Goal: Check status: Check status

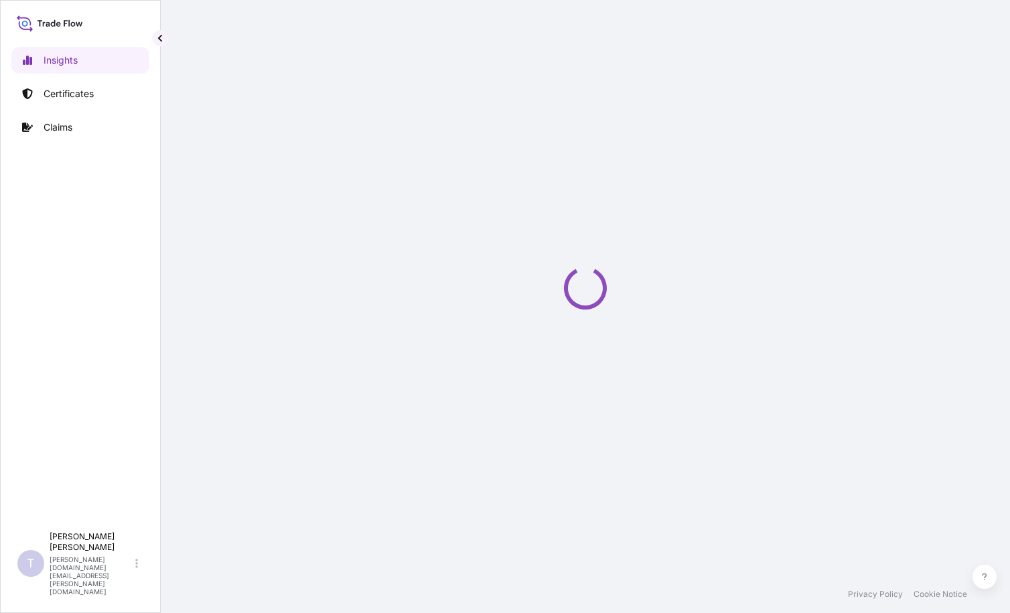
select select "2025"
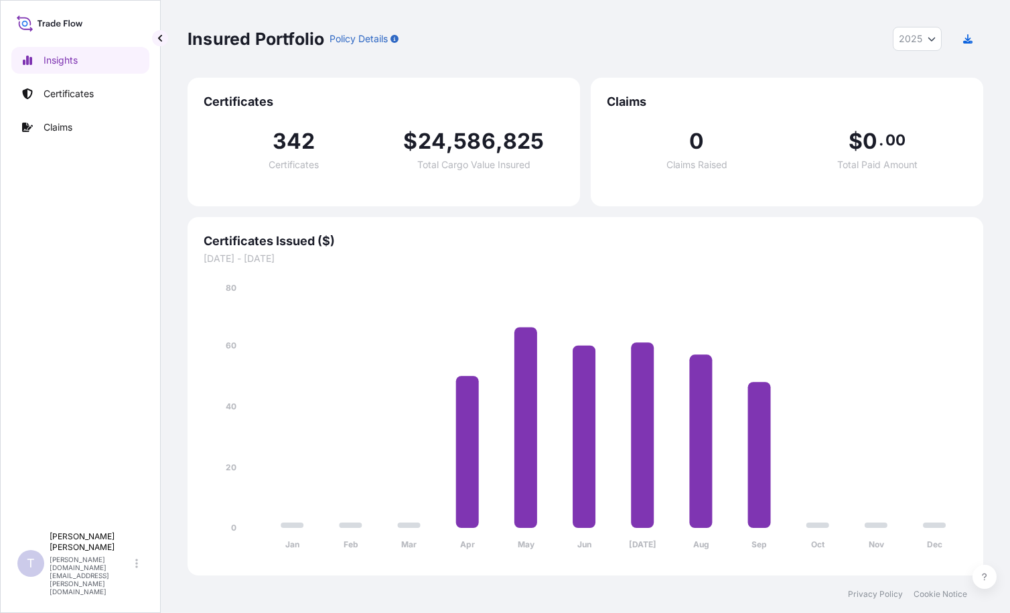
click at [58, 308] on div "Insights Certificates Claims" at bounding box center [80, 280] width 138 height 490
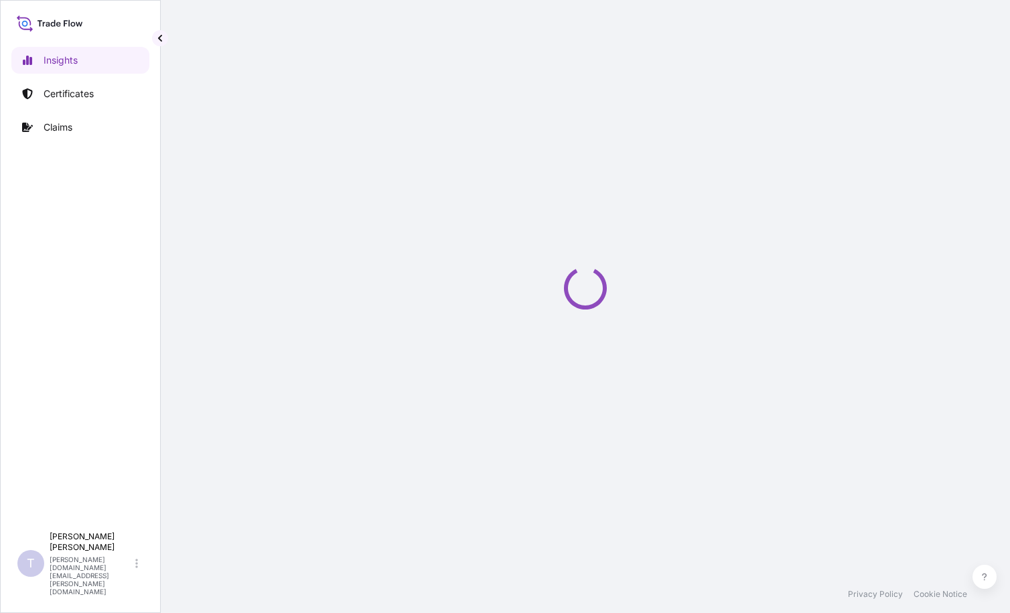
select select "2025"
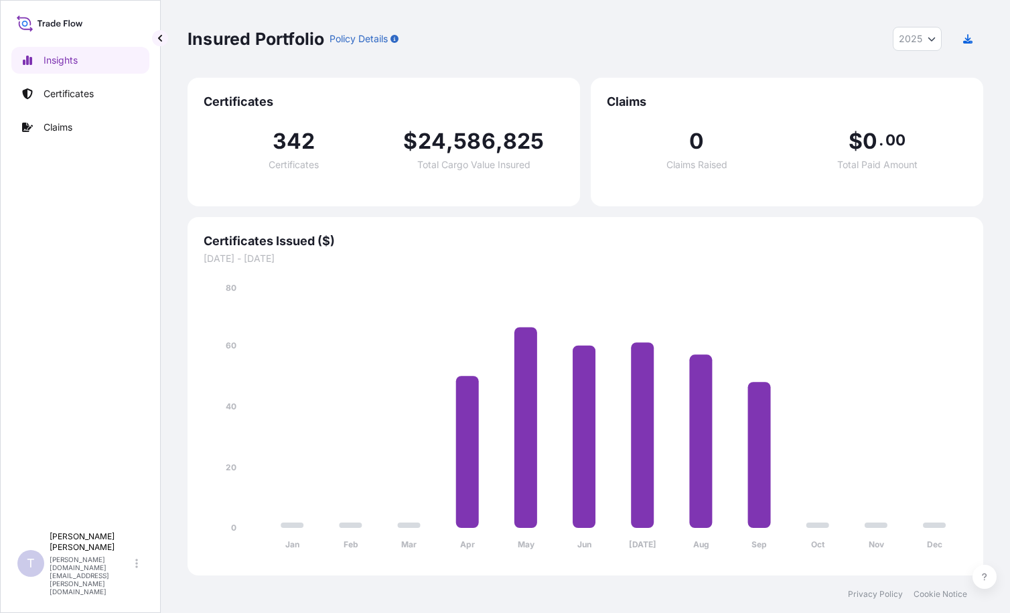
click at [35, 245] on div "Insights Certificates Claims" at bounding box center [80, 280] width 138 height 490
click at [63, 90] on p "Certificates" at bounding box center [69, 93] width 50 height 13
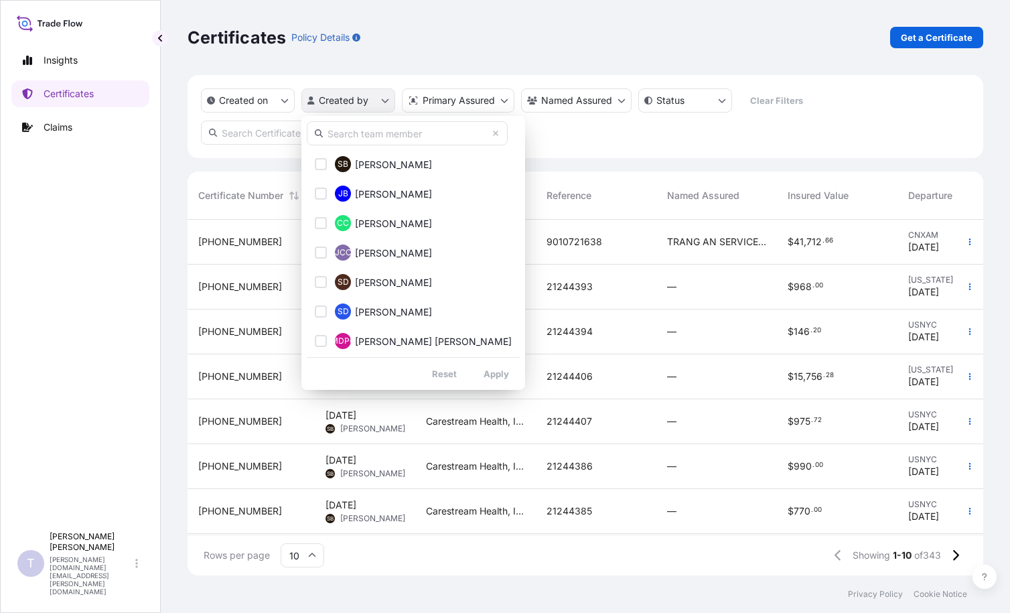
click at [385, 100] on html "Insights Certificates Claims T [PERSON_NAME] [PERSON_NAME][DOMAIN_NAME][EMAIL_A…" at bounding box center [505, 306] width 1010 height 613
click at [70, 60] on html "Insights Certificates Claims T [PERSON_NAME] [PERSON_NAME][DOMAIN_NAME][EMAIL_A…" at bounding box center [505, 306] width 1010 height 613
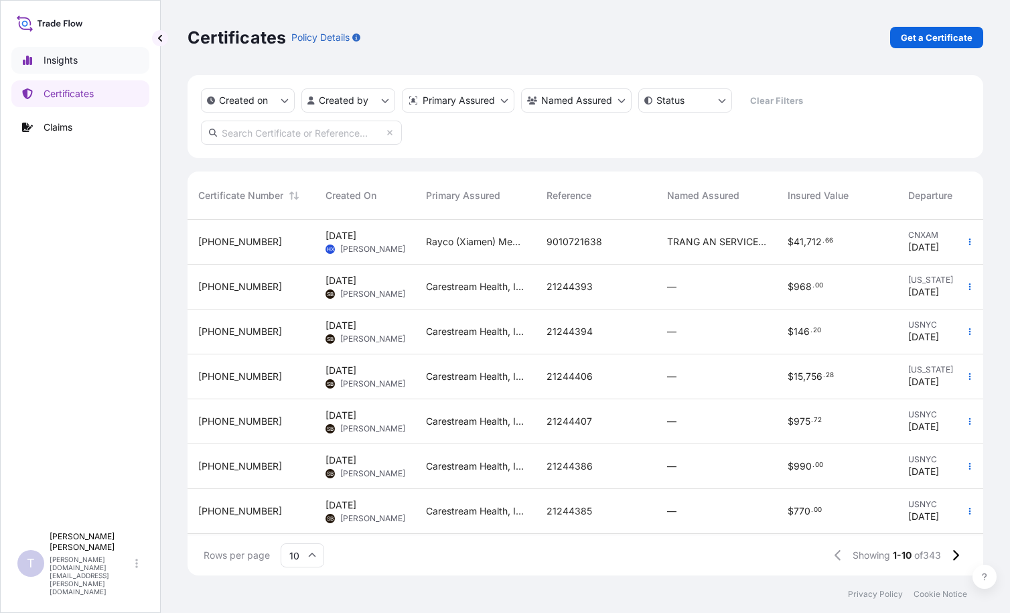
click at [21, 60] on link "Insights" at bounding box center [80, 60] width 138 height 27
select select "2025"
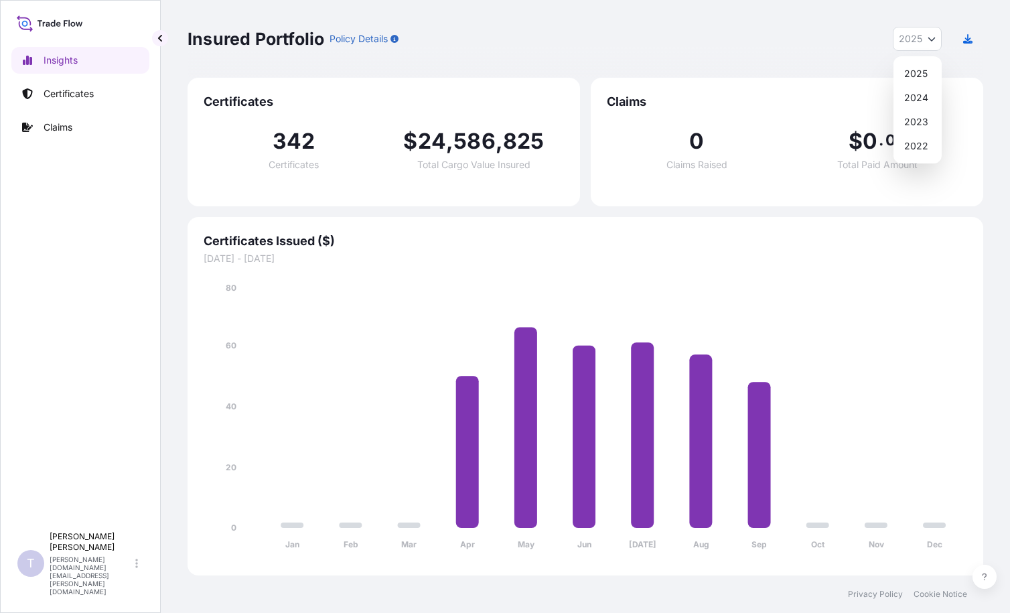
click at [928, 44] on button "2025" at bounding box center [917, 39] width 49 height 24
click at [60, 132] on p "Claims" at bounding box center [58, 127] width 29 height 13
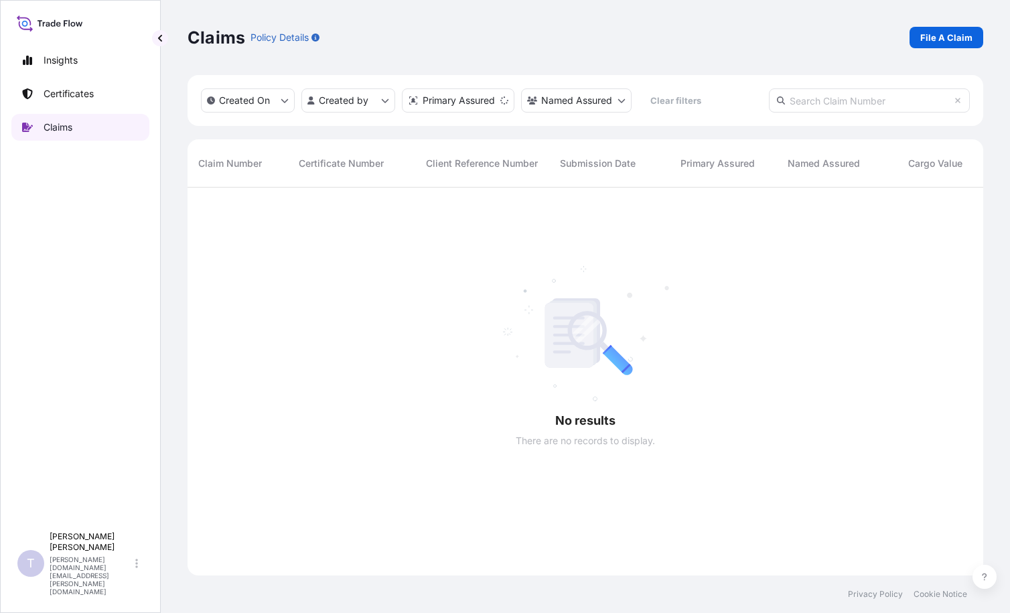
scroll to position [426, 786]
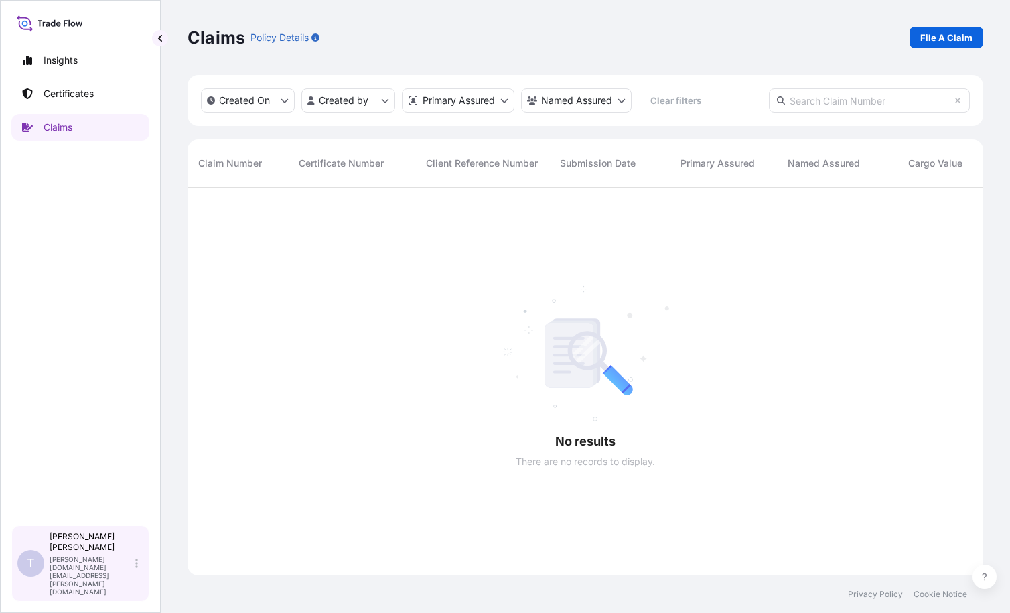
click at [137, 569] on icon at bounding box center [136, 563] width 3 height 11
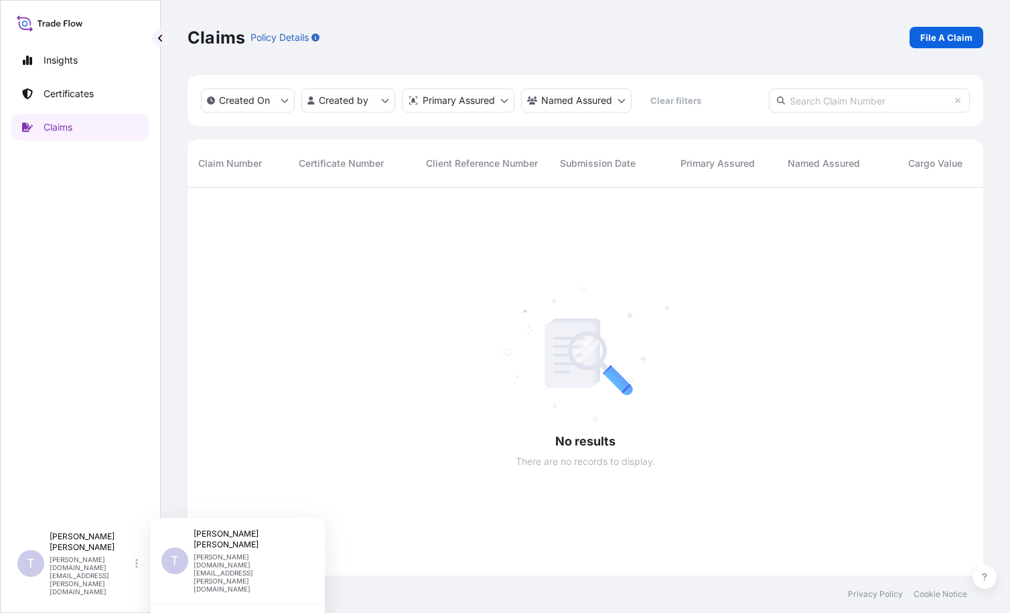
click at [137, 354] on div "Insights Certificates Claims" at bounding box center [80, 280] width 138 height 490
click at [284, 39] on p "Policy Details" at bounding box center [280, 37] width 58 height 13
click at [316, 38] on icon "button" at bounding box center [316, 37] width 8 height 8
click at [80, 92] on p "Certificates" at bounding box center [69, 93] width 50 height 13
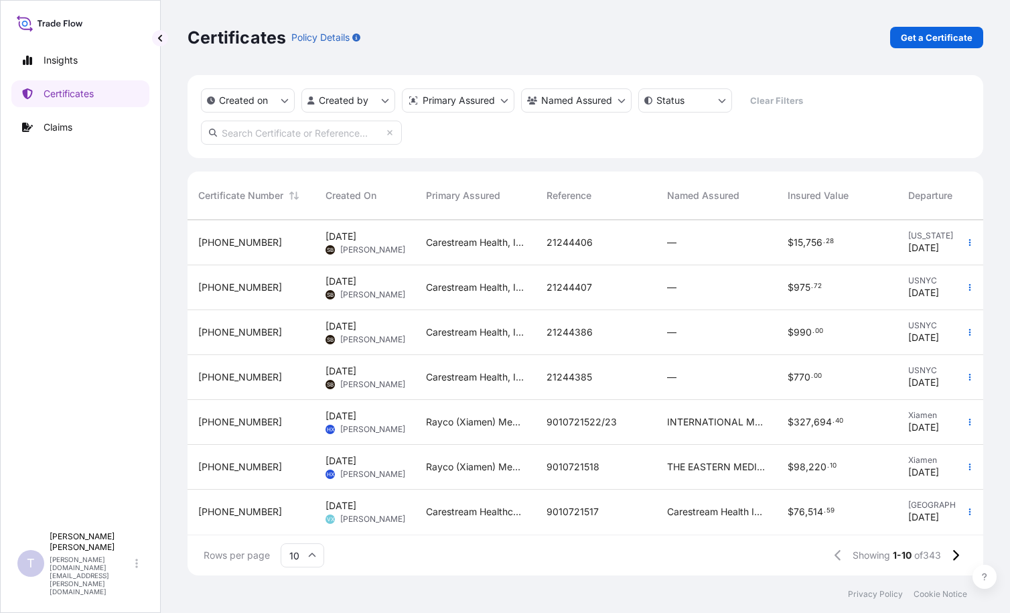
scroll to position [144, 0]
click at [313, 555] on icon at bounding box center [312, 555] width 7 height 4
click at [310, 521] on div "50" at bounding box center [302, 518] width 33 height 25
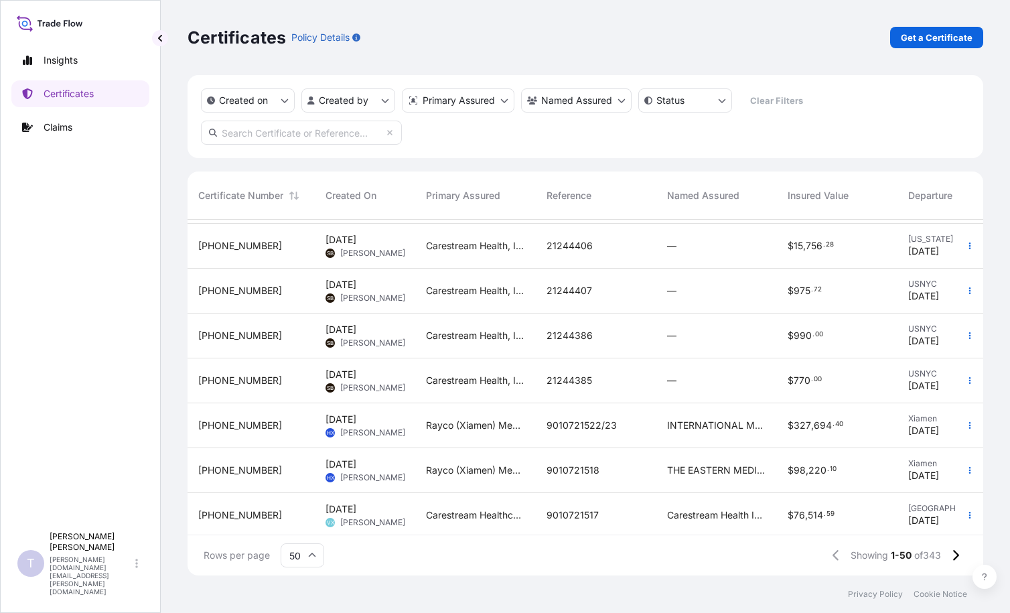
scroll to position [0, 0]
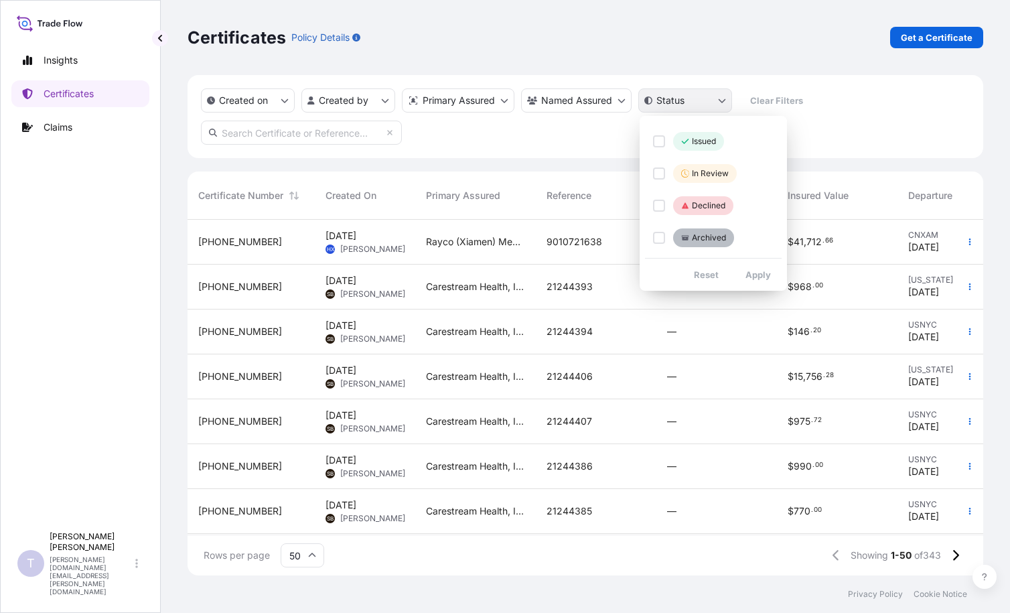
click at [721, 98] on html "Insights Certificates Claims T [PERSON_NAME] [PERSON_NAME][DOMAIN_NAME][EMAIL_A…" at bounding box center [505, 306] width 1010 height 613
click at [659, 209] on div "Select Option" at bounding box center [659, 206] width 12 height 12
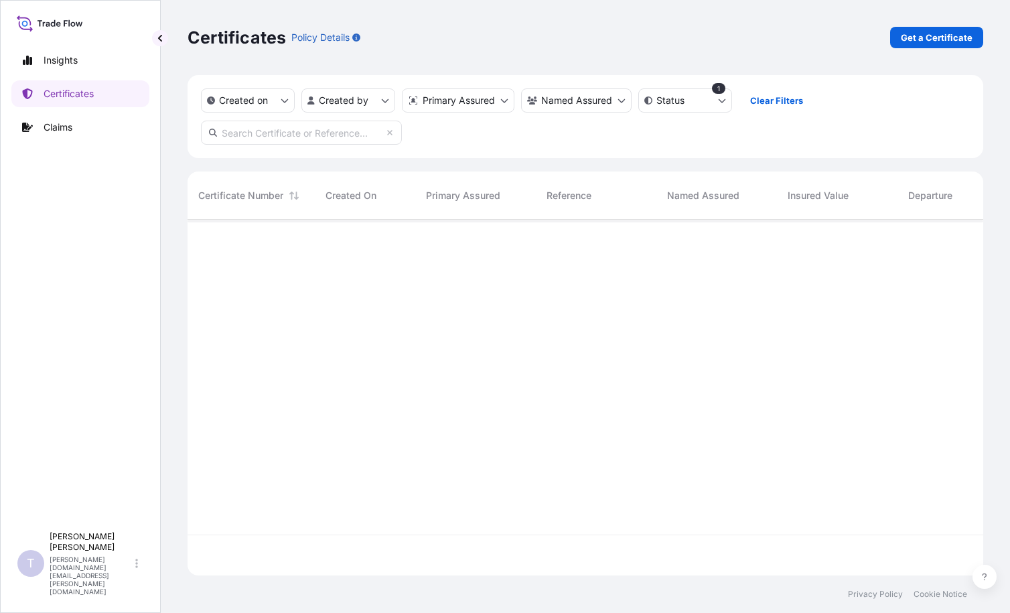
scroll to position [394, 786]
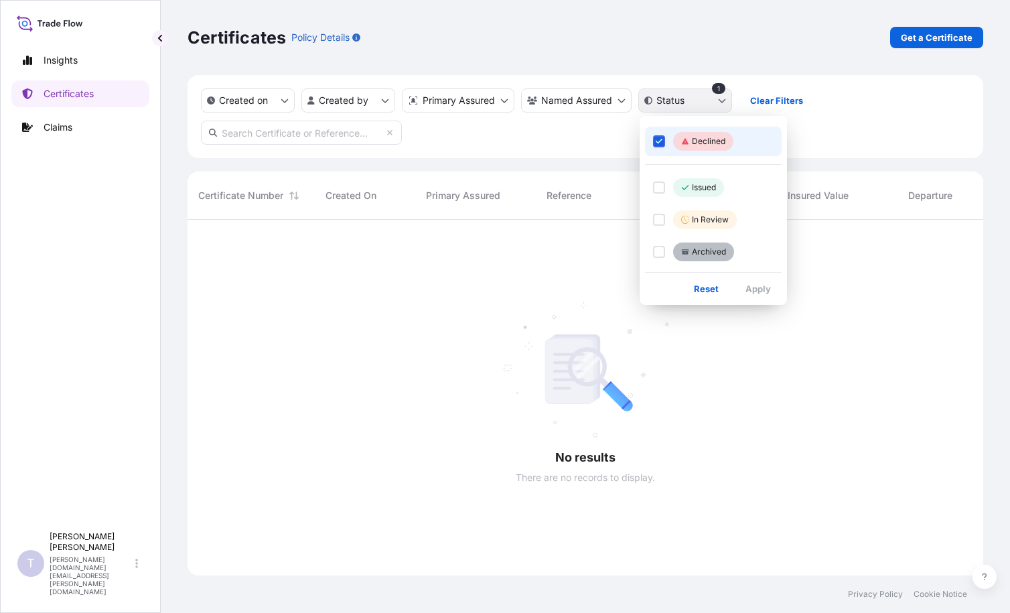
click at [721, 103] on html "Insights Certificates Claims T [PERSON_NAME] [PERSON_NAME][DOMAIN_NAME][EMAIL_A…" at bounding box center [505, 306] width 1010 height 613
click at [661, 135] on div "Select Option" at bounding box center [659, 141] width 12 height 12
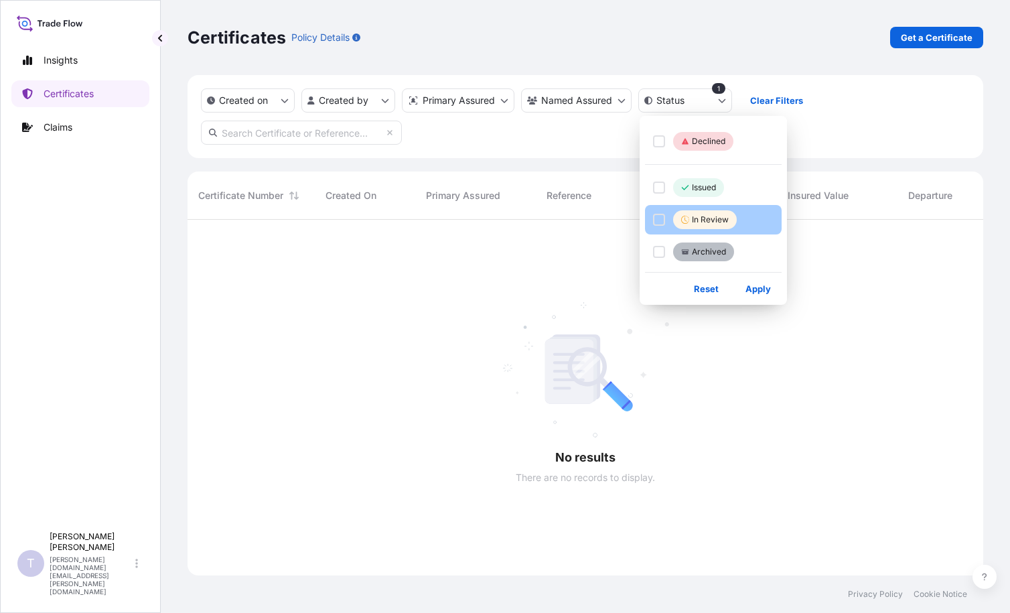
click at [659, 222] on div "Select Option" at bounding box center [659, 220] width 12 height 12
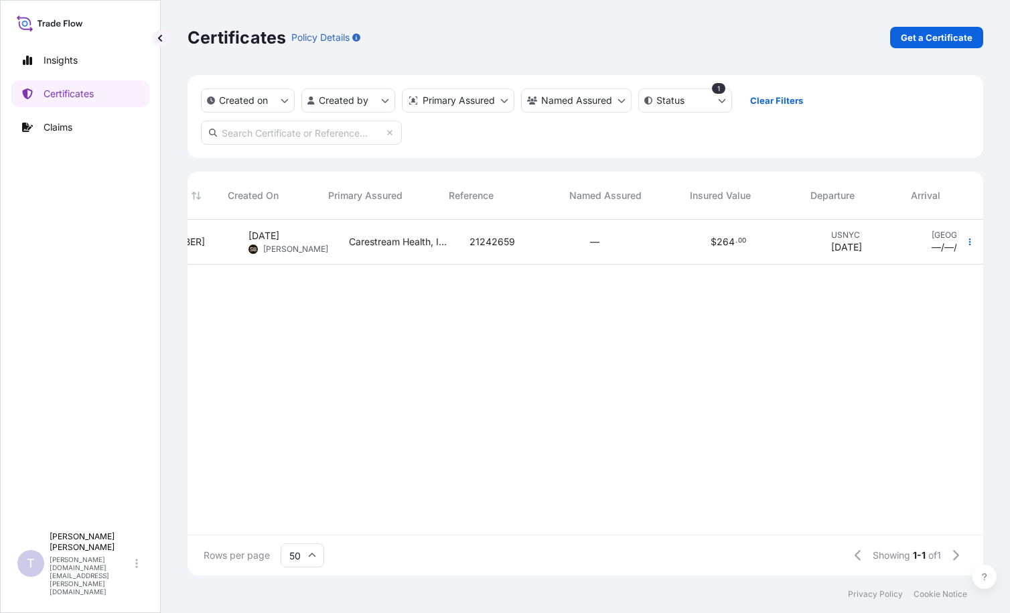
scroll to position [0, 199]
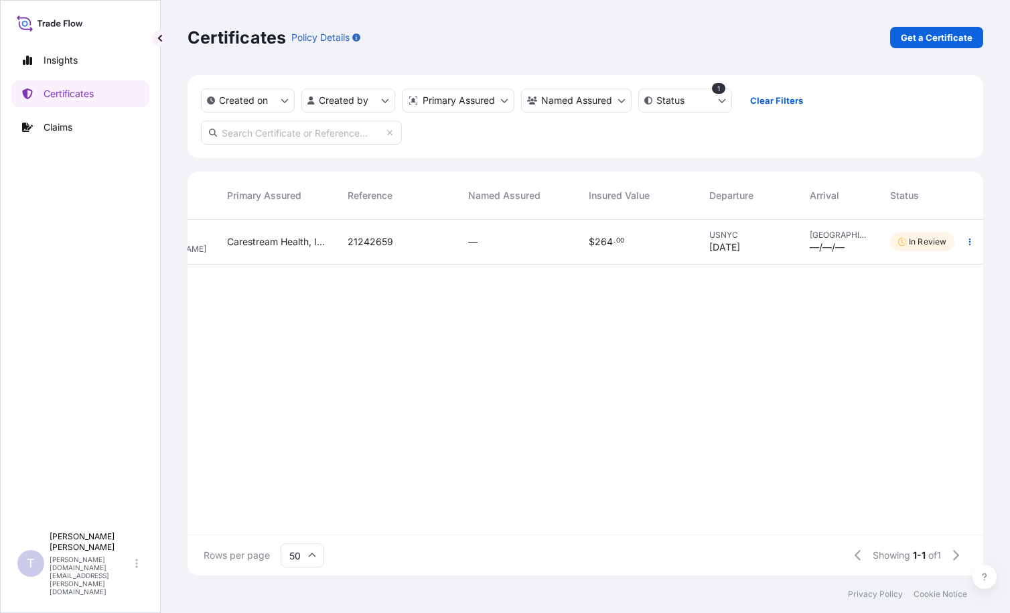
click at [916, 242] on p "In Review" at bounding box center [928, 241] width 38 height 11
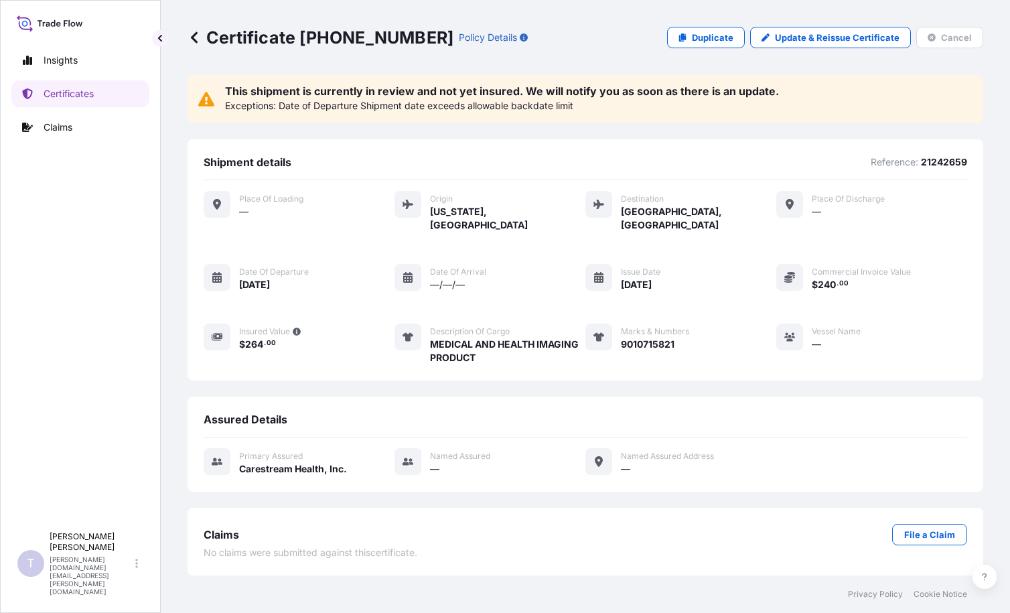
click at [198, 37] on icon at bounding box center [194, 37] width 13 height 13
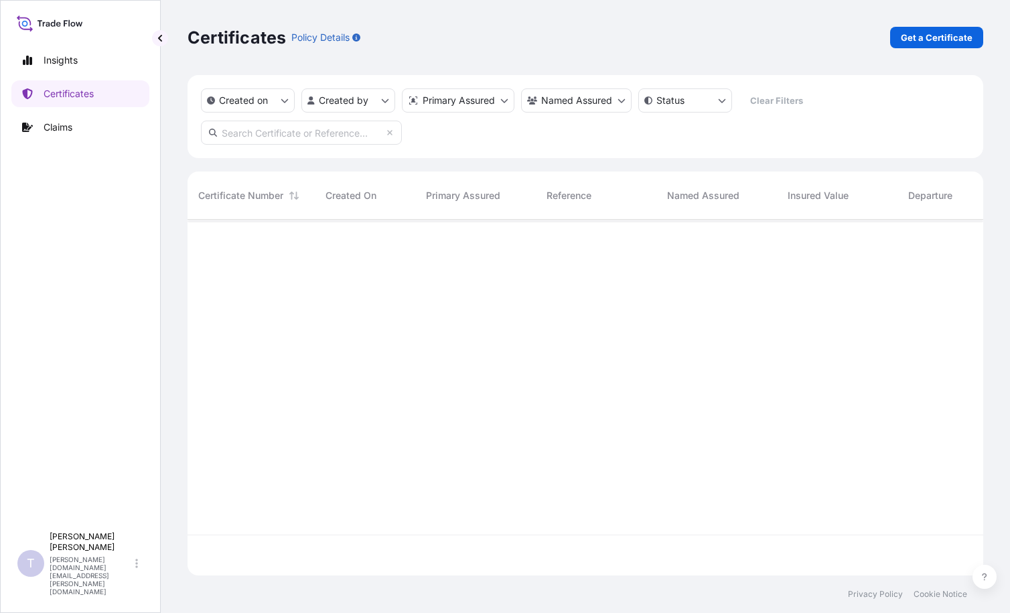
scroll to position [353, 786]
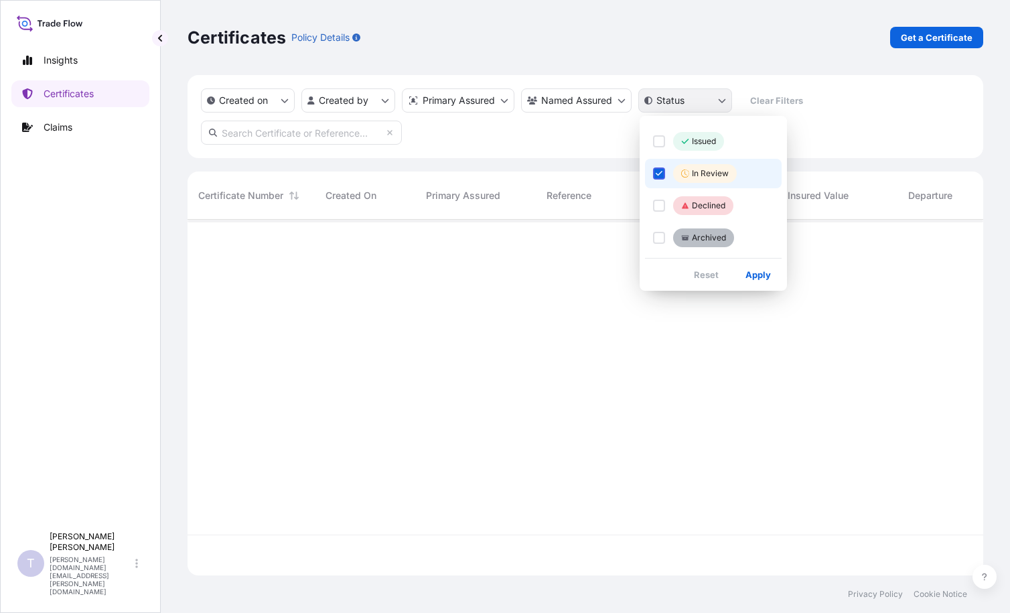
click at [723, 103] on html "Insights Certificates Claims T [PERSON_NAME] [PERSON_NAME][DOMAIN_NAME][EMAIL_A…" at bounding box center [505, 306] width 1010 height 613
click at [663, 174] on icon "Select Option" at bounding box center [659, 173] width 7 height 8
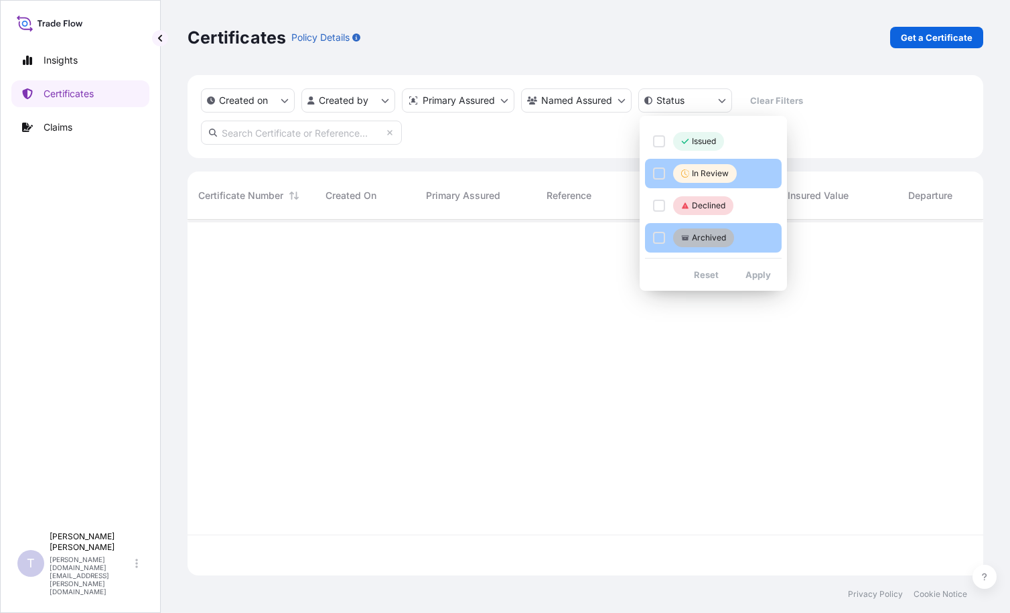
click at [660, 232] on div "Select Option" at bounding box center [659, 238] width 12 height 12
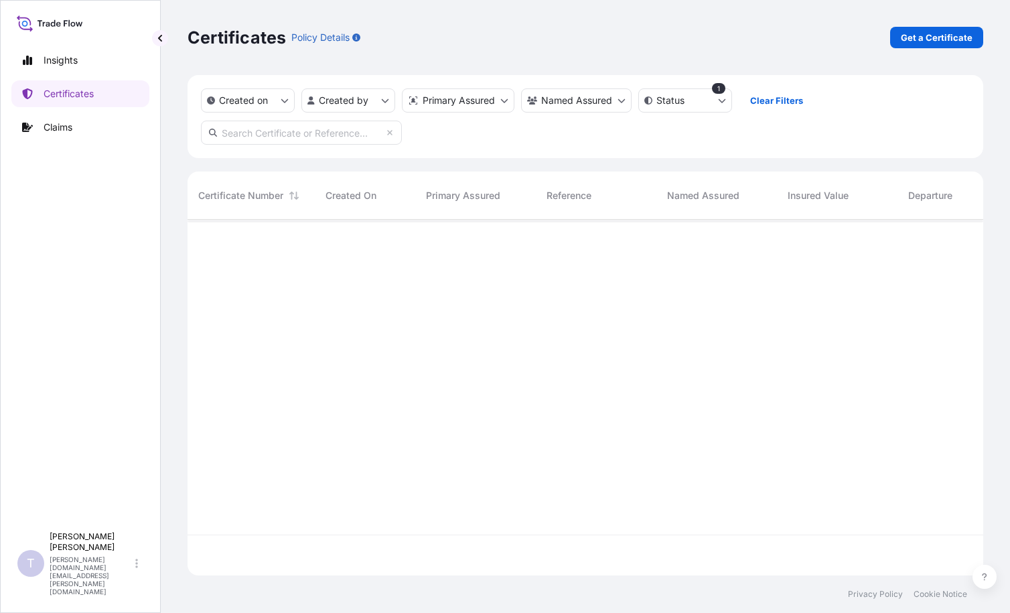
scroll to position [394, 786]
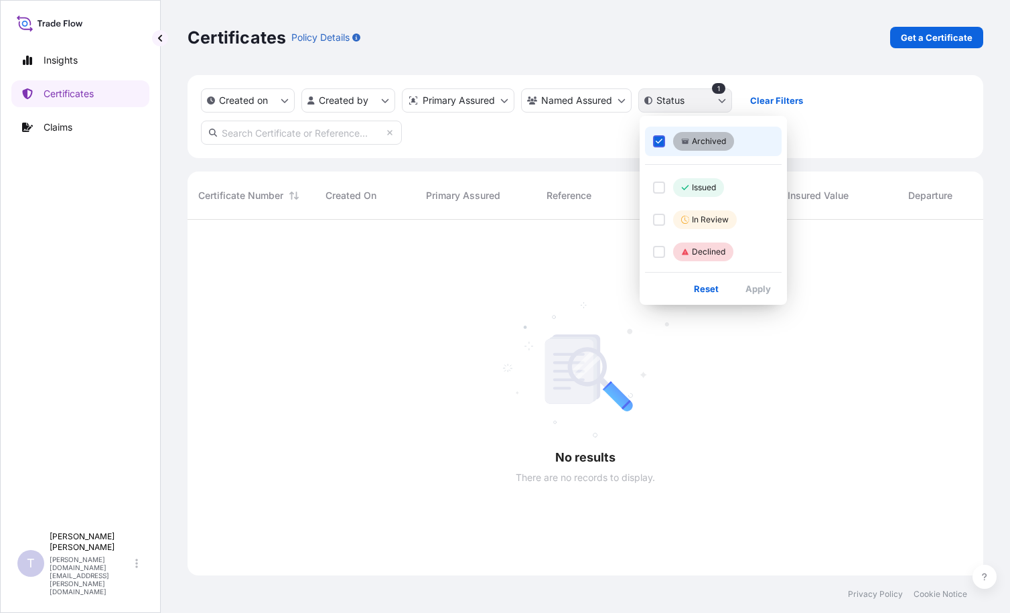
click at [722, 103] on html "Insights Certificates Claims T [PERSON_NAME] [PERSON_NAME][DOMAIN_NAME][EMAIL_A…" at bounding box center [505, 306] width 1010 height 613
click at [659, 141] on icon "Select Option" at bounding box center [659, 141] width 7 height 8
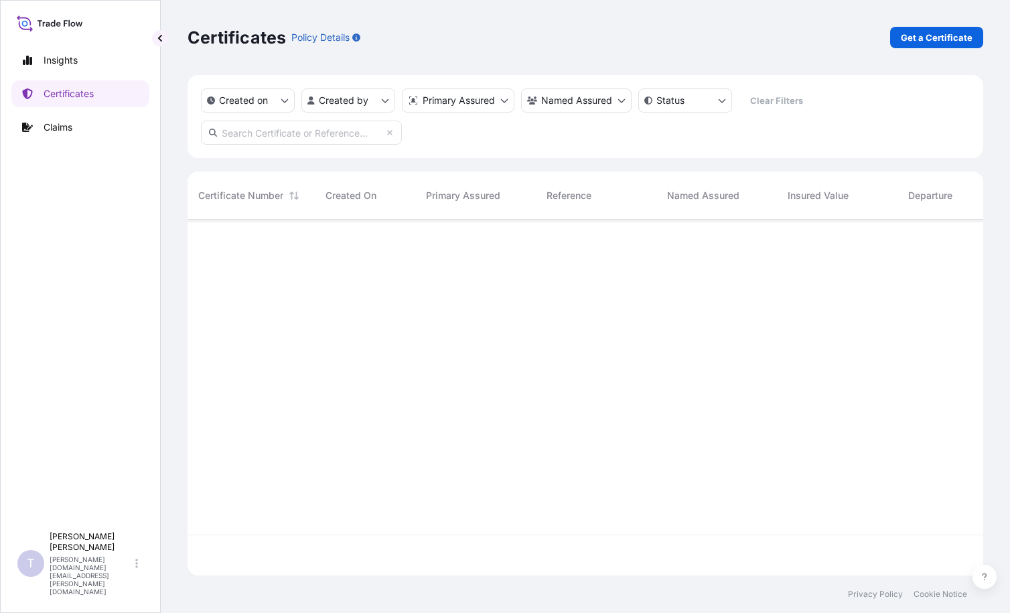
scroll to position [353, 786]
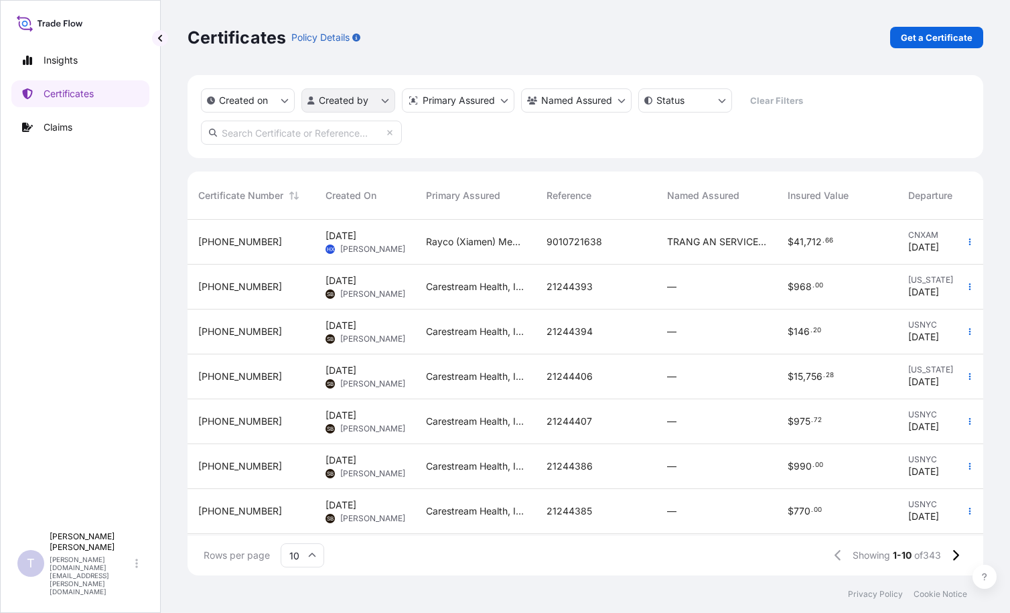
click at [377, 102] on html "Insights Certificates Claims T [PERSON_NAME] [PERSON_NAME][DOMAIN_NAME][EMAIL_A…" at bounding box center [505, 306] width 1010 height 613
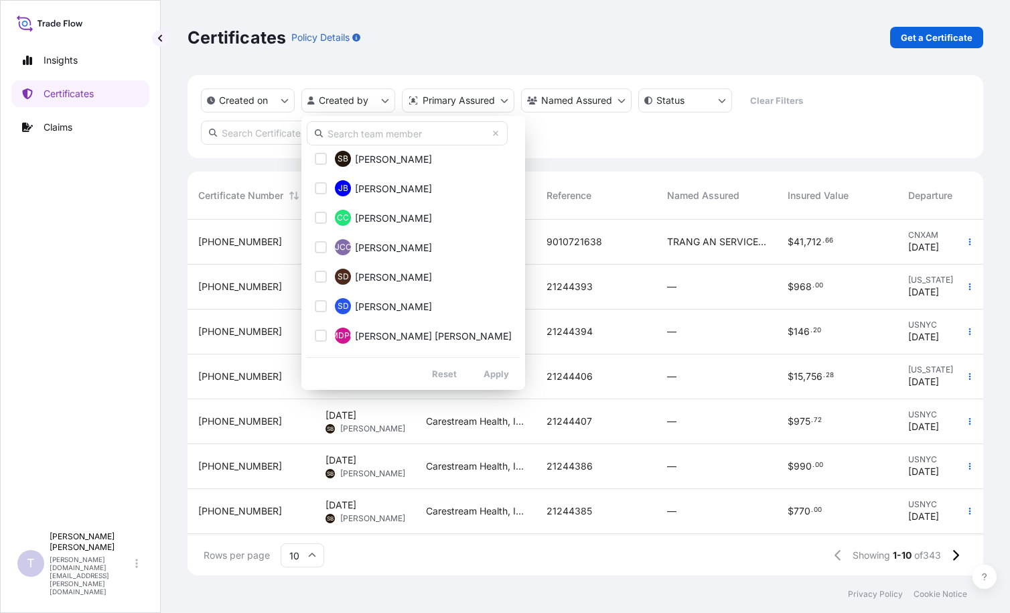
scroll to position [0, 0]
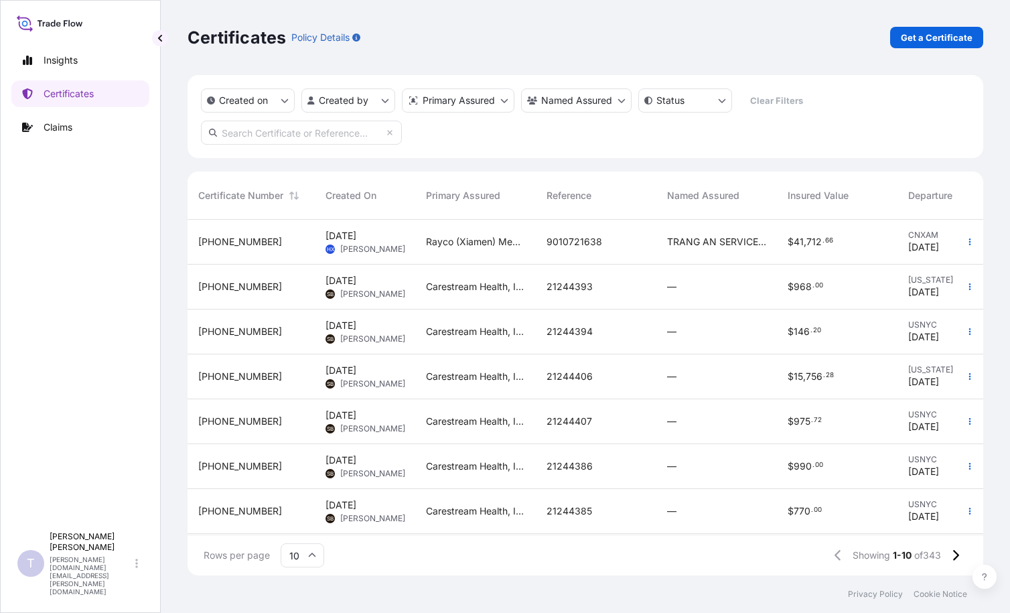
click at [143, 293] on html "Insights Certificates Claims T [PERSON_NAME] [PERSON_NAME][DOMAIN_NAME][EMAIL_A…" at bounding box center [505, 306] width 1010 height 613
click at [60, 59] on p "Insights" at bounding box center [61, 60] width 34 height 13
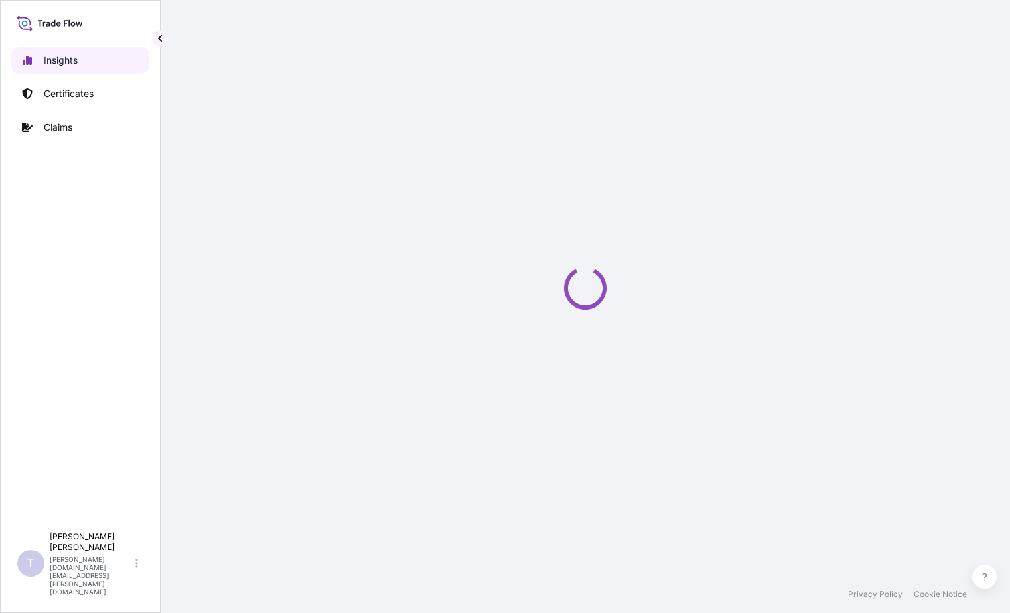
select select "2025"
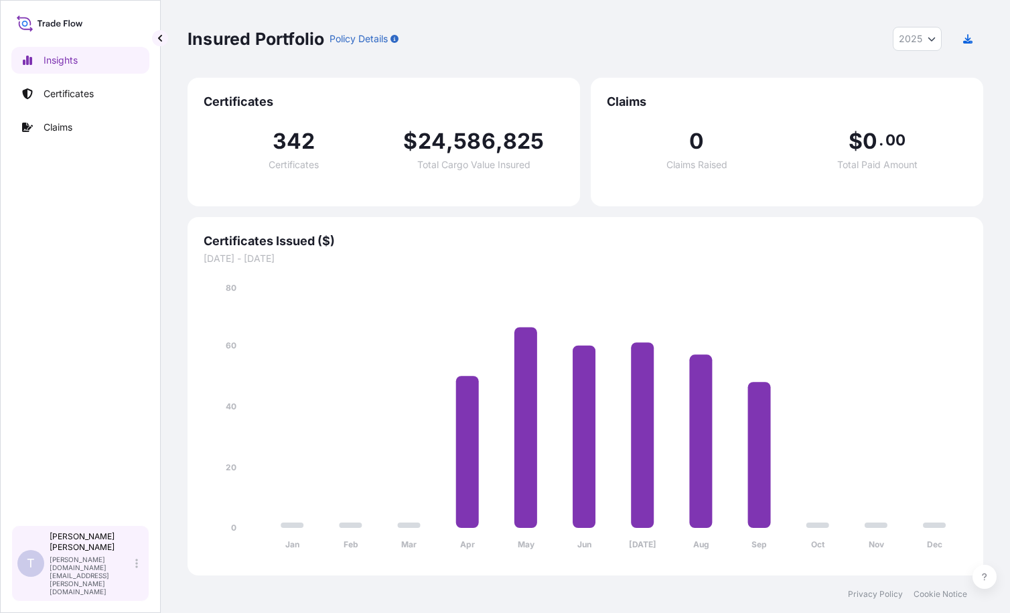
click at [28, 570] on span "T" at bounding box center [31, 563] width 8 height 13
